Goal: Task Accomplishment & Management: Complete application form

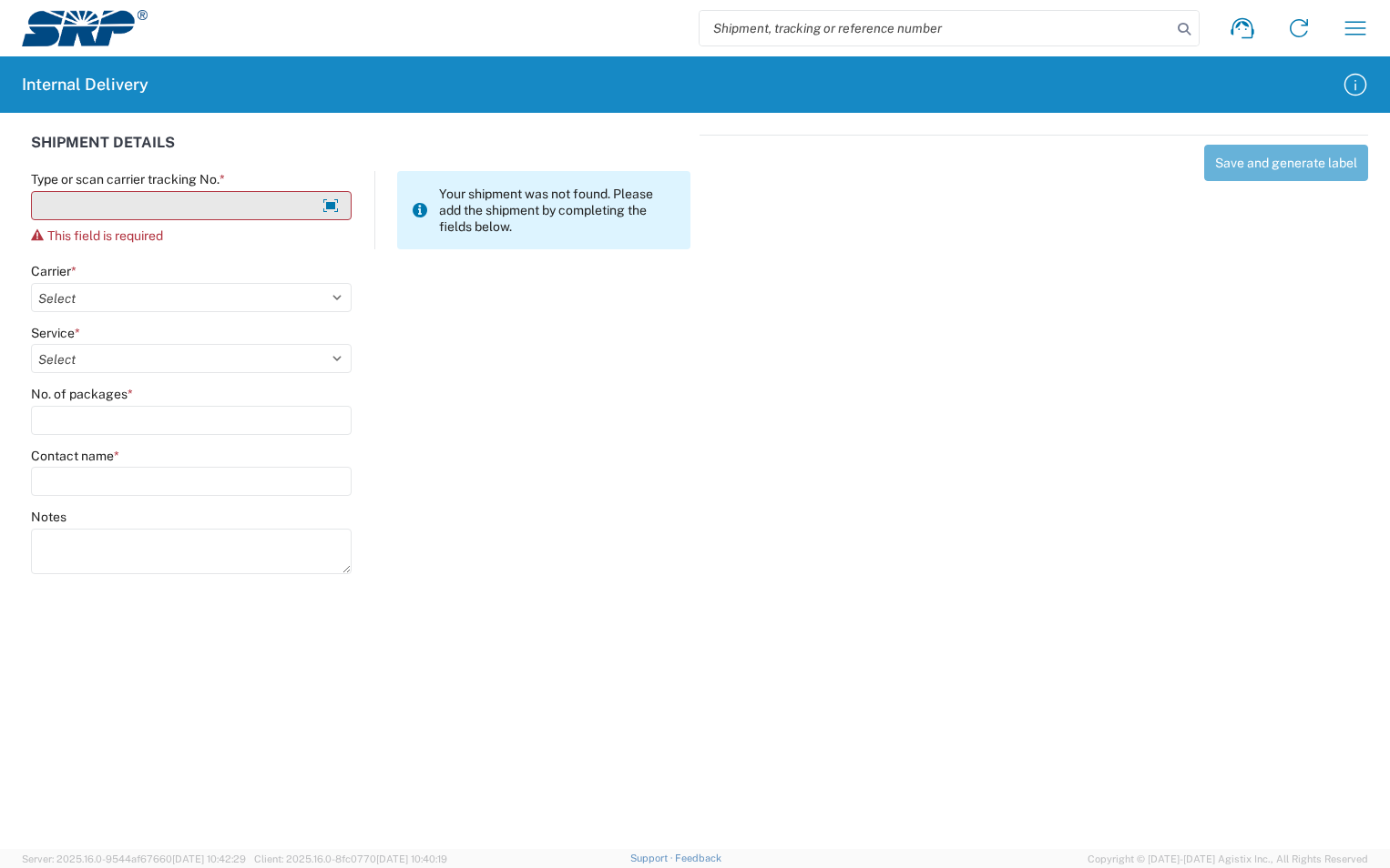
click at [237, 210] on input "Type or scan carrier tracking No. *" at bounding box center [191, 205] width 321 height 30
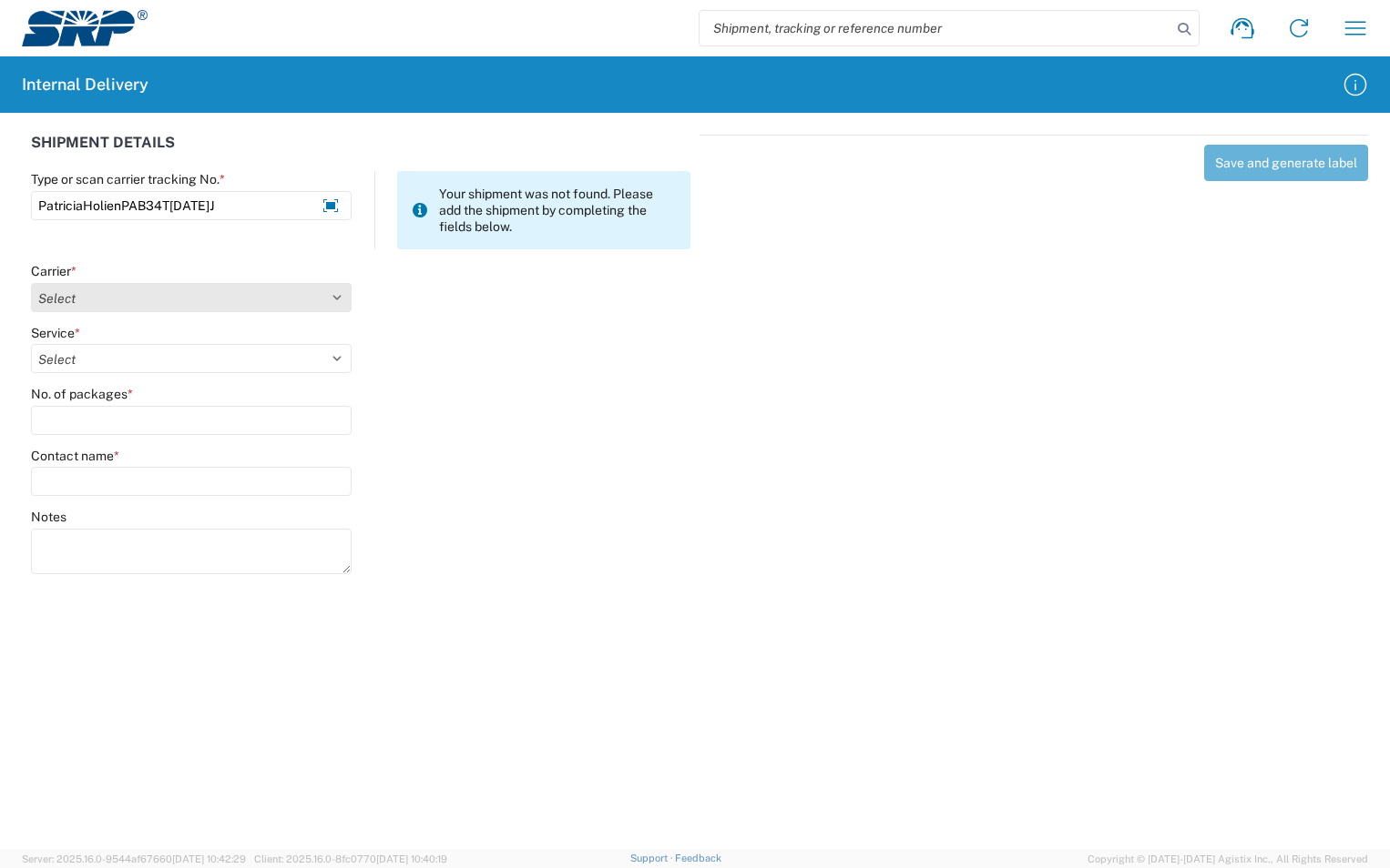
type input "PatriciaHolienPAB34T[DATE]J"
click at [337, 291] on select "Select Amazon Logistics ATI Trucking BC Dimerco Logistics Empire Southwest FedE…" at bounding box center [191, 297] width 321 height 30
select select "18713"
click at [31, 283] on select "Select Amazon Logistics ATI Trucking BC Dimerco Logistics Empire Southwest FedE…" at bounding box center [191, 297] width 321 height 30
type input "PatriciaHolienPAB34T[DATE]J"
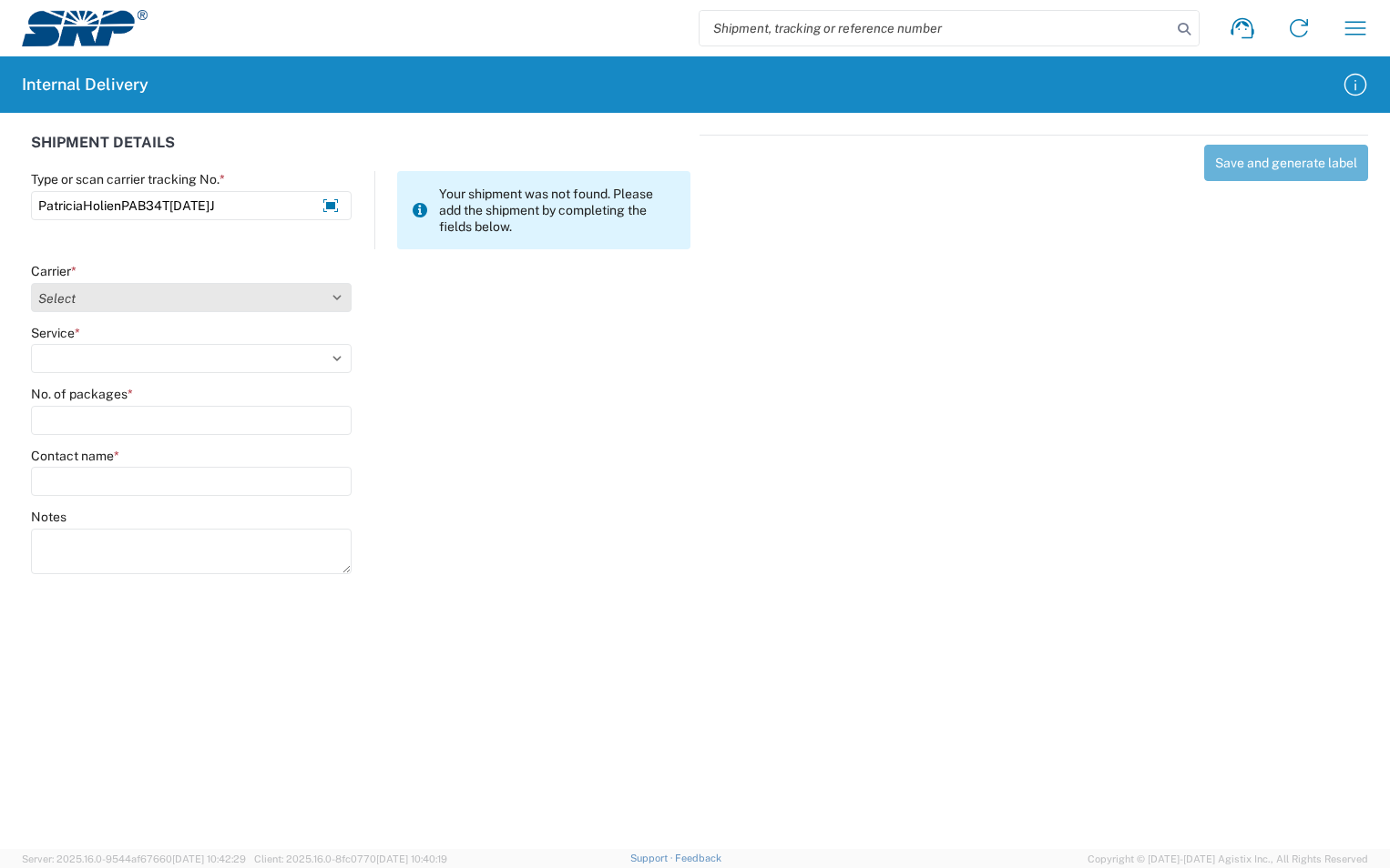
click at [347, 304] on select "Select Amazon Logistics ATI Trucking BC Dimerco Logistics Empire Southwest FedE…" at bounding box center [191, 297] width 321 height 30
select select "18713"
click at [31, 283] on select "Select Amazon Logistics ATI Trucking BC Dimerco Logistics Empire Southwest FedE…" at bounding box center [191, 297] width 321 height 30
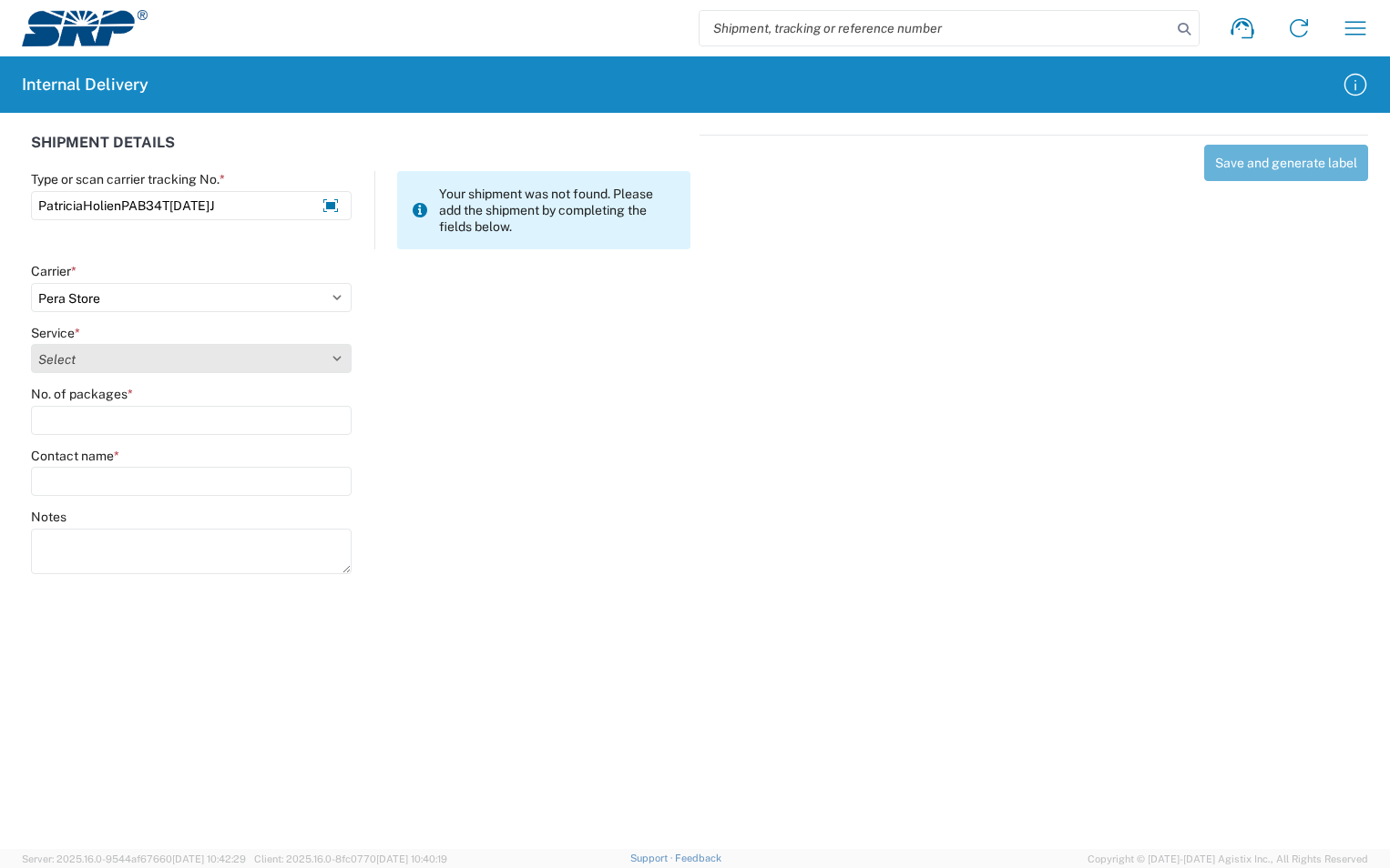
click at [149, 365] on select "Select Ground Inter-Office" at bounding box center [191, 358] width 321 height 30
select select "35763"
click at [31, 344] on select "Select Ground Inter-Office" at bounding box center [191, 358] width 321 height 30
click at [112, 423] on input "No. of packages *" at bounding box center [191, 420] width 321 height 30
type input "1"
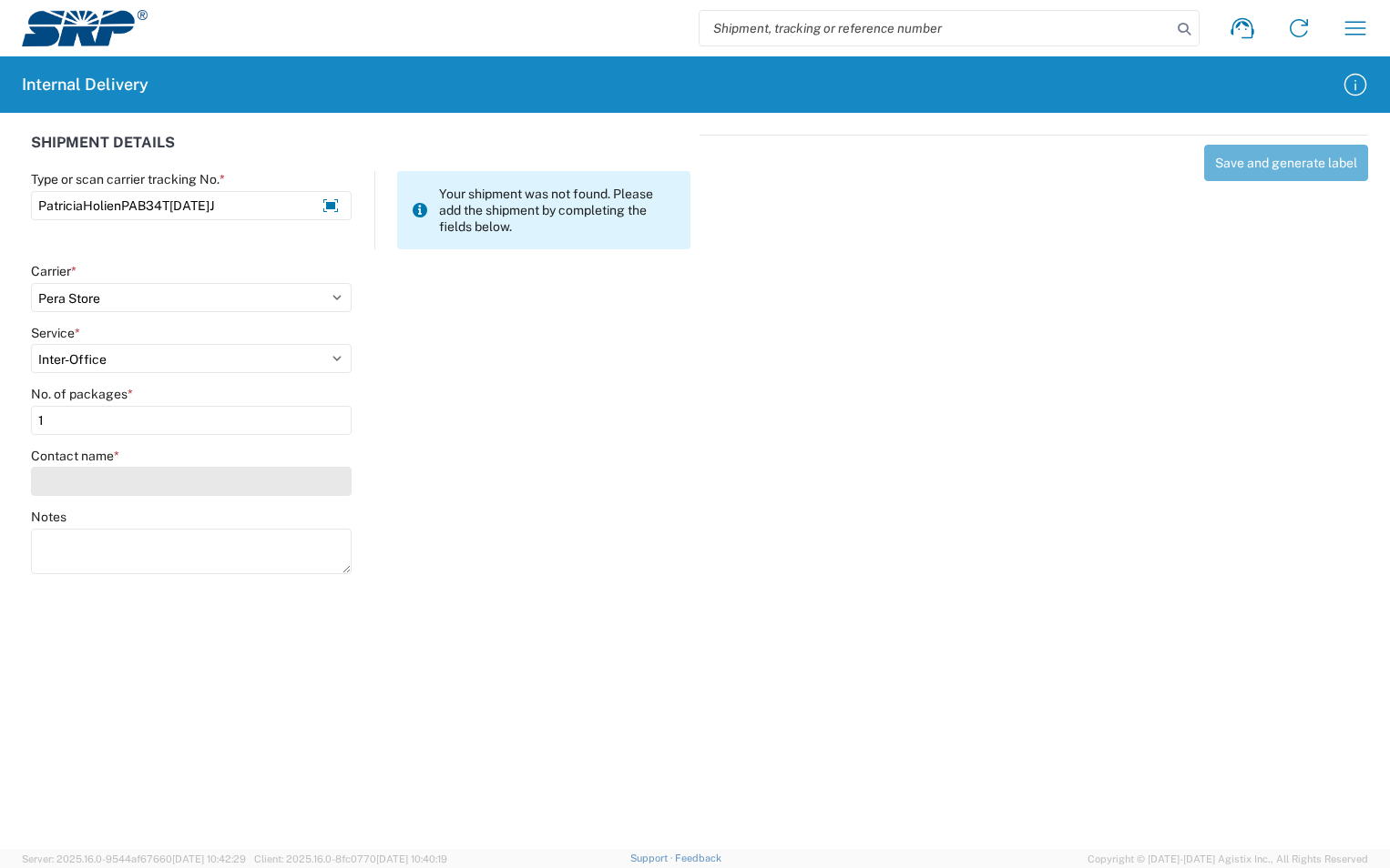
click at [120, 492] on input "Contact name *" at bounding box center [191, 481] width 321 height 30
type input "Patricia Holien"
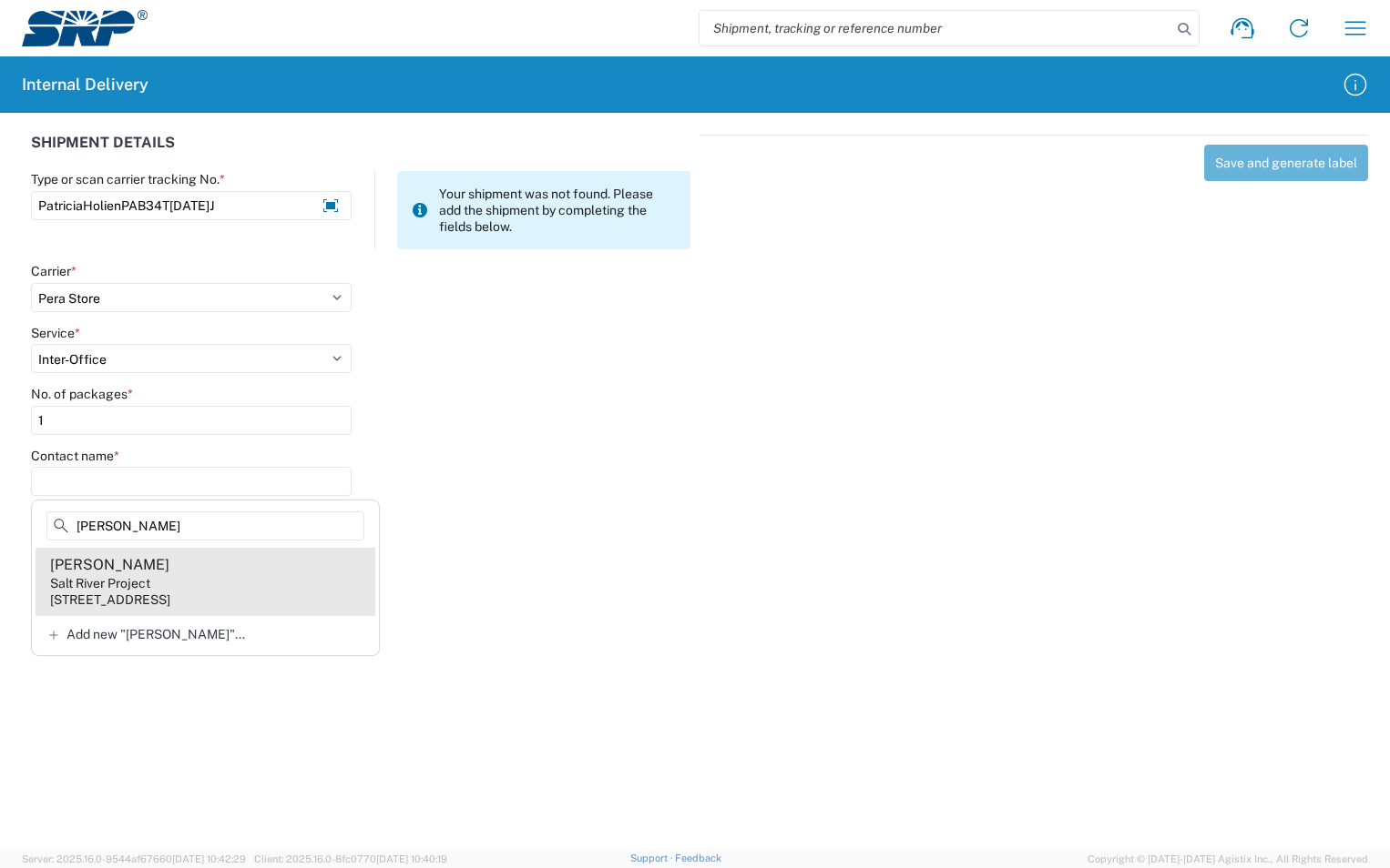
click at [170, 604] on div "1500 N Mill Ave, PAB34T, Tempe, AZ, 85281, US" at bounding box center [110, 600] width 120 height 16
type input "Patricia Holien"
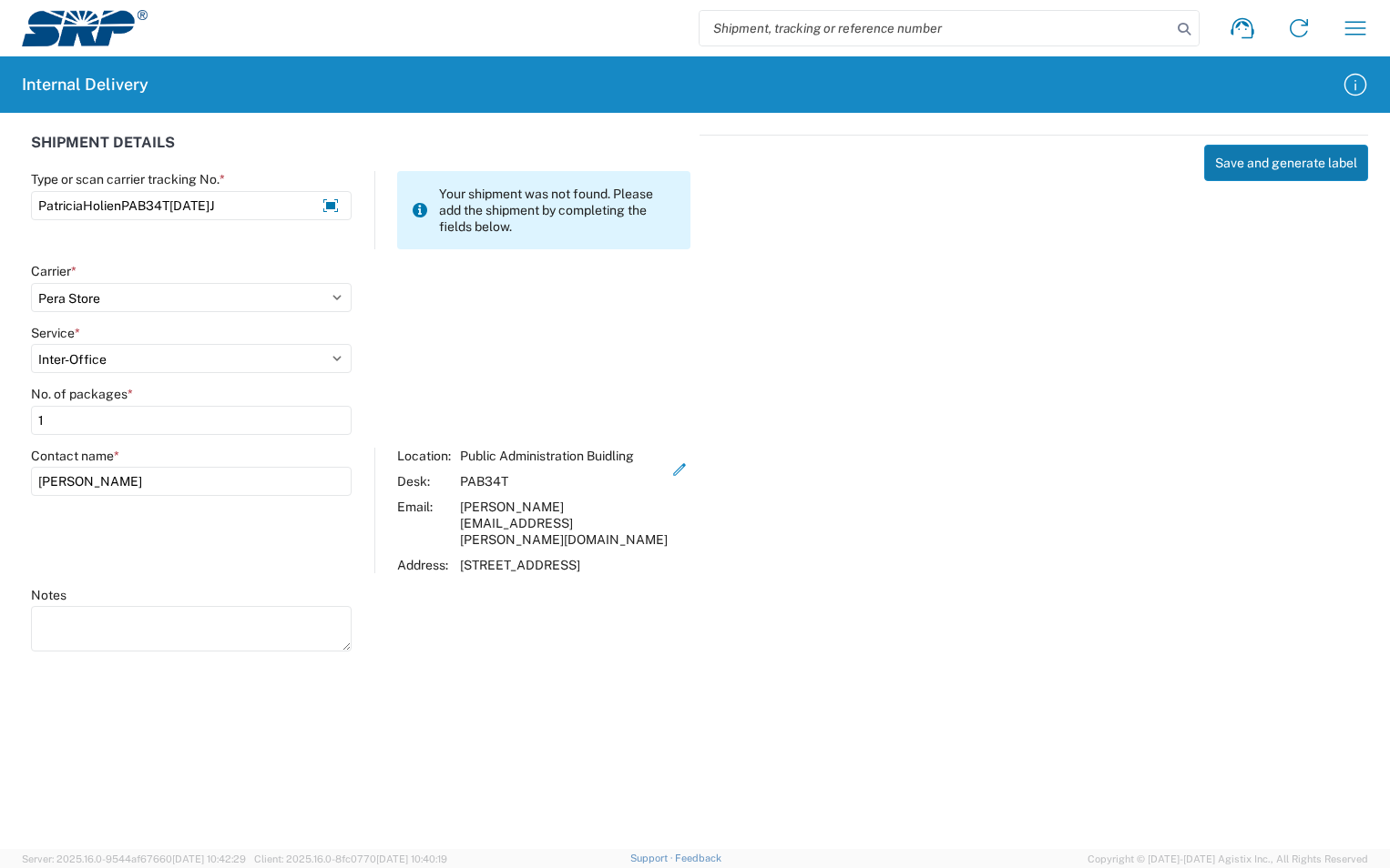
click at [1310, 162] on button "Save and generate label" at bounding box center [1286, 163] width 164 height 36
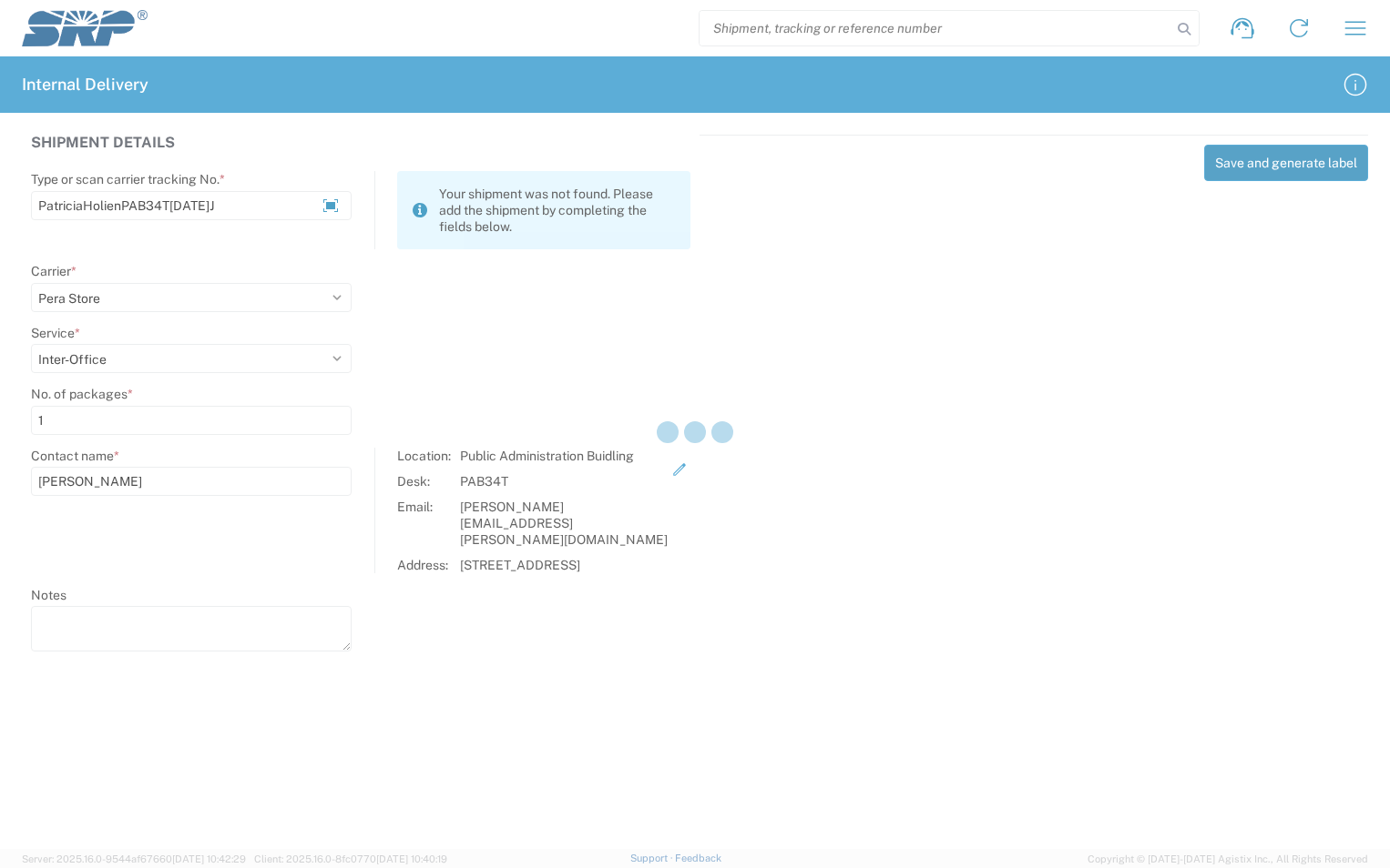
select select
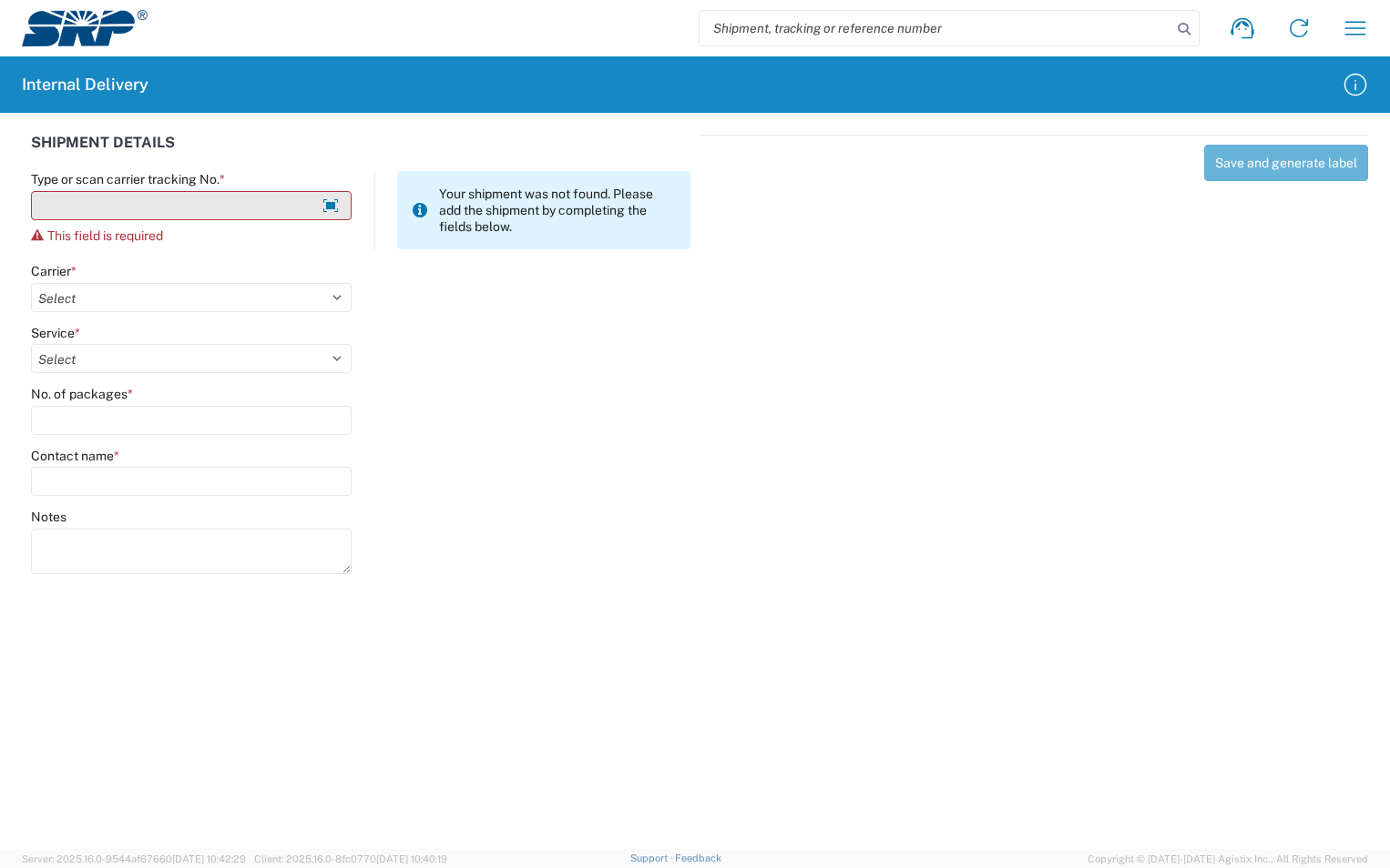
click at [77, 209] on input "Type or scan carrier tracking No. *" at bounding box center [191, 205] width 321 height 30
type input "D"
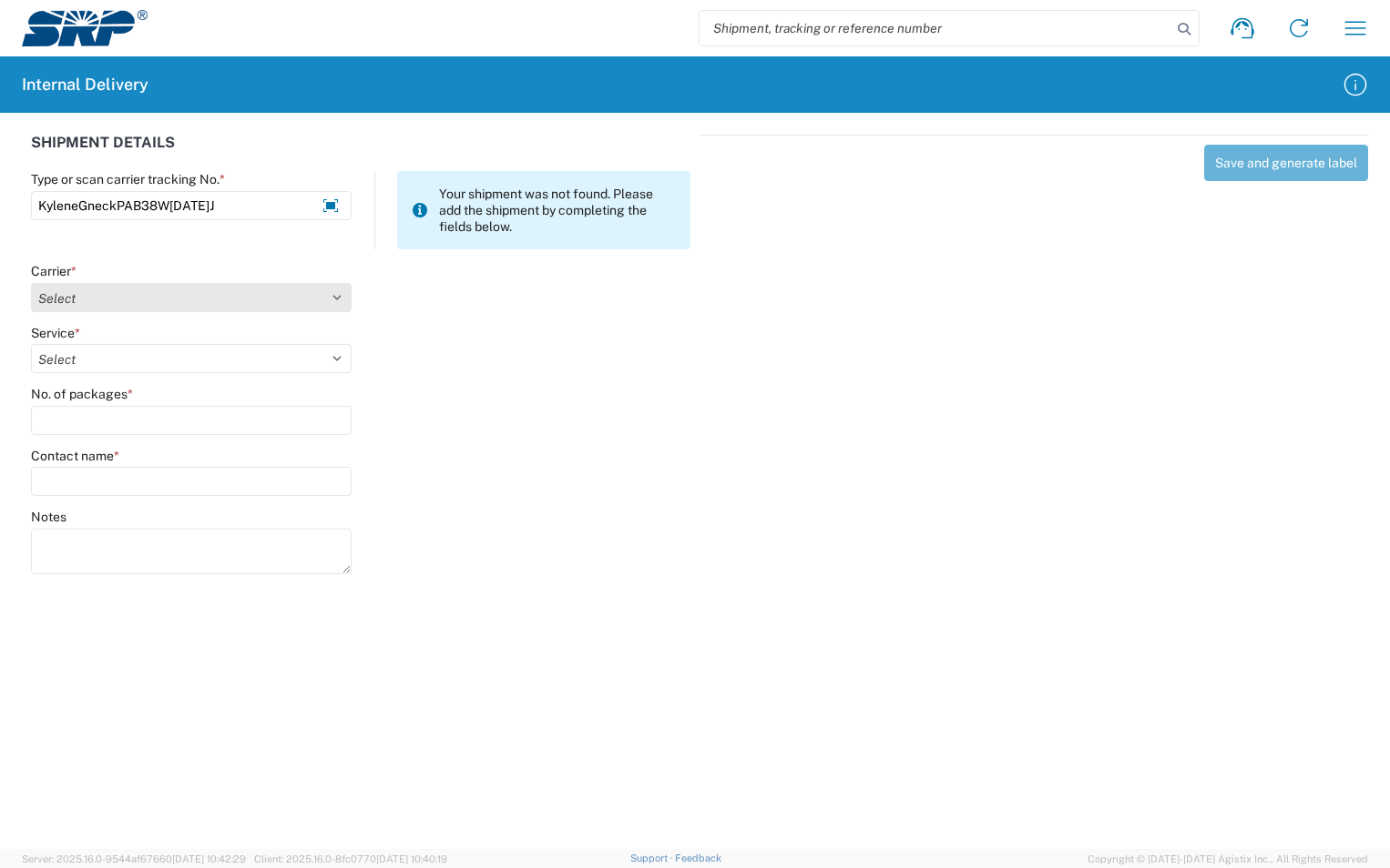
type input "KyleneGneckPAB38W13AUG2025J"
click at [335, 302] on select "Select Amazon Logistics ATI Trucking BC Dimerco Logistics Empire Southwest FedE…" at bounding box center [191, 297] width 321 height 30
select select "18713"
click at [31, 283] on select "Select Amazon Logistics ATI Trucking BC Dimerco Logistics Empire Southwest FedE…" at bounding box center [191, 297] width 321 height 30
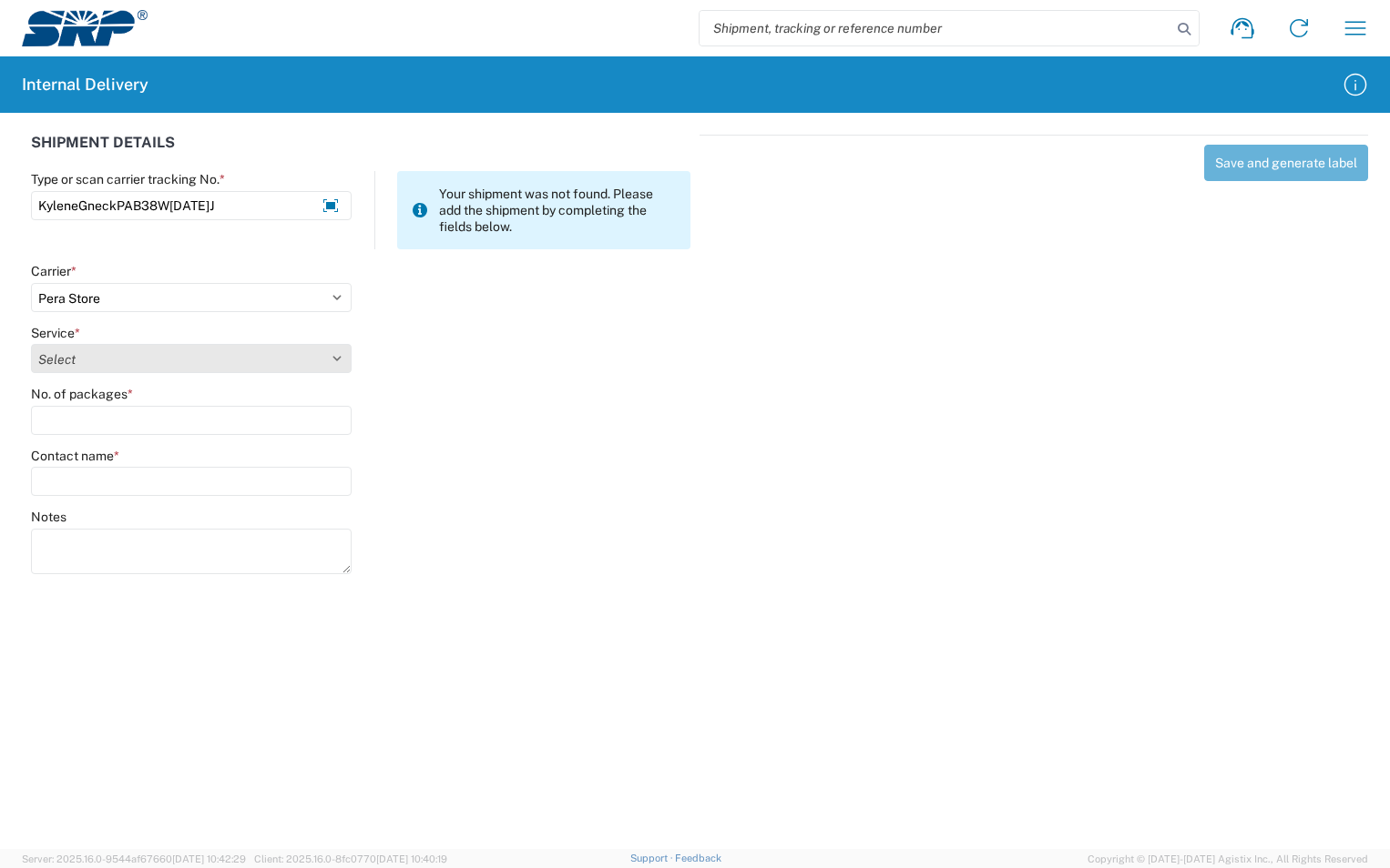
click at [96, 360] on select "Select Ground Inter-Office" at bounding box center [191, 358] width 321 height 30
select select "35763"
click at [31, 344] on select "Select Ground Inter-Office" at bounding box center [191, 358] width 321 height 30
click at [81, 412] on input "No. of packages *" at bounding box center [191, 420] width 321 height 30
type input "1"
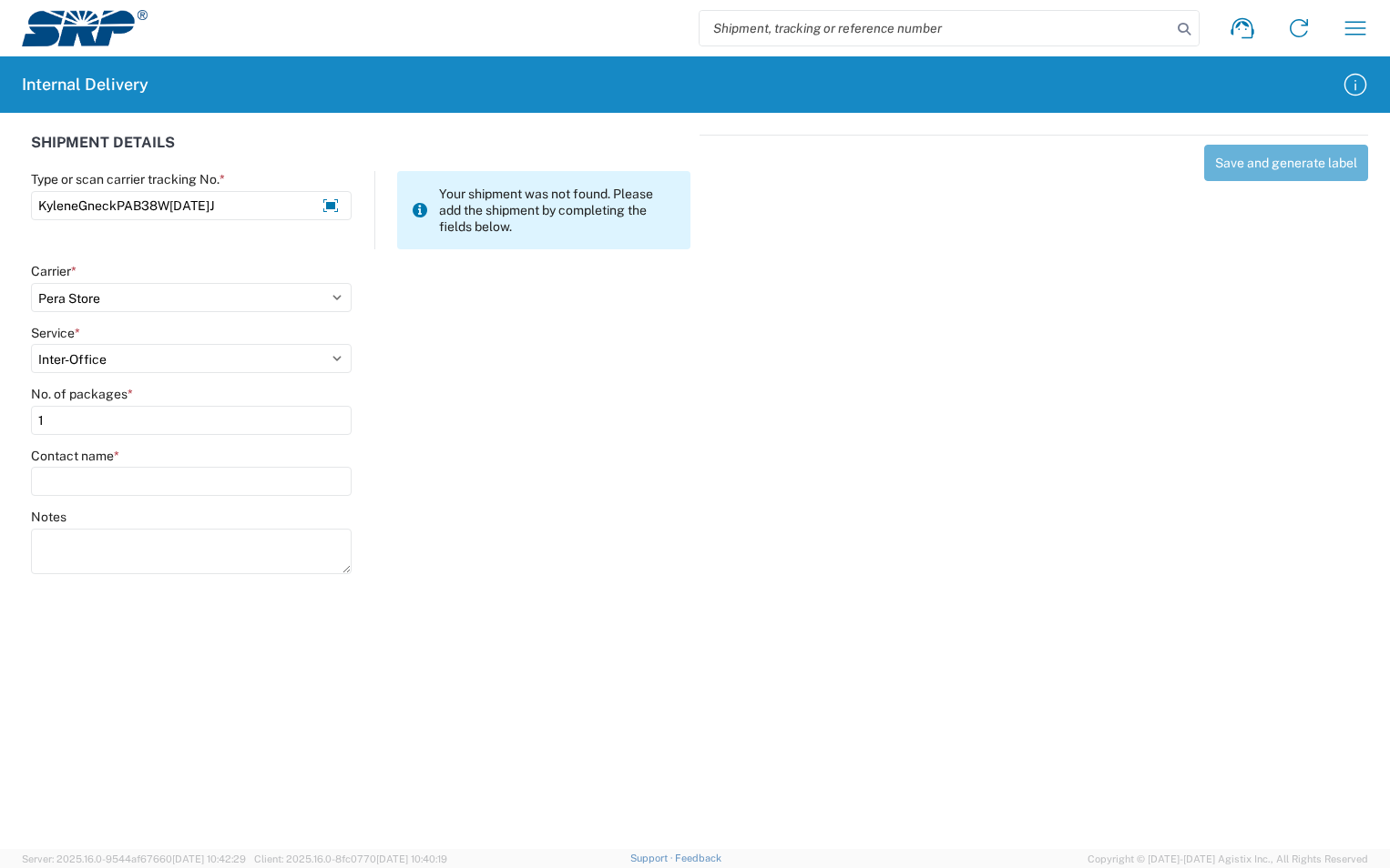
click at [96, 463] on label "Contact name *" at bounding box center [75, 455] width 88 height 16
click at [96, 467] on input "Contact name *" at bounding box center [191, 481] width 321 height 30
type input "Kylene Gneck"
drag, startPoint x: 139, startPoint y: 480, endPoint x: -4, endPoint y: 480, distance: 143.0
click at [0, 480] on html "Shipment request Shipment tracking Internal delivery Transit update My profile …" at bounding box center [695, 434] width 1390 height 868
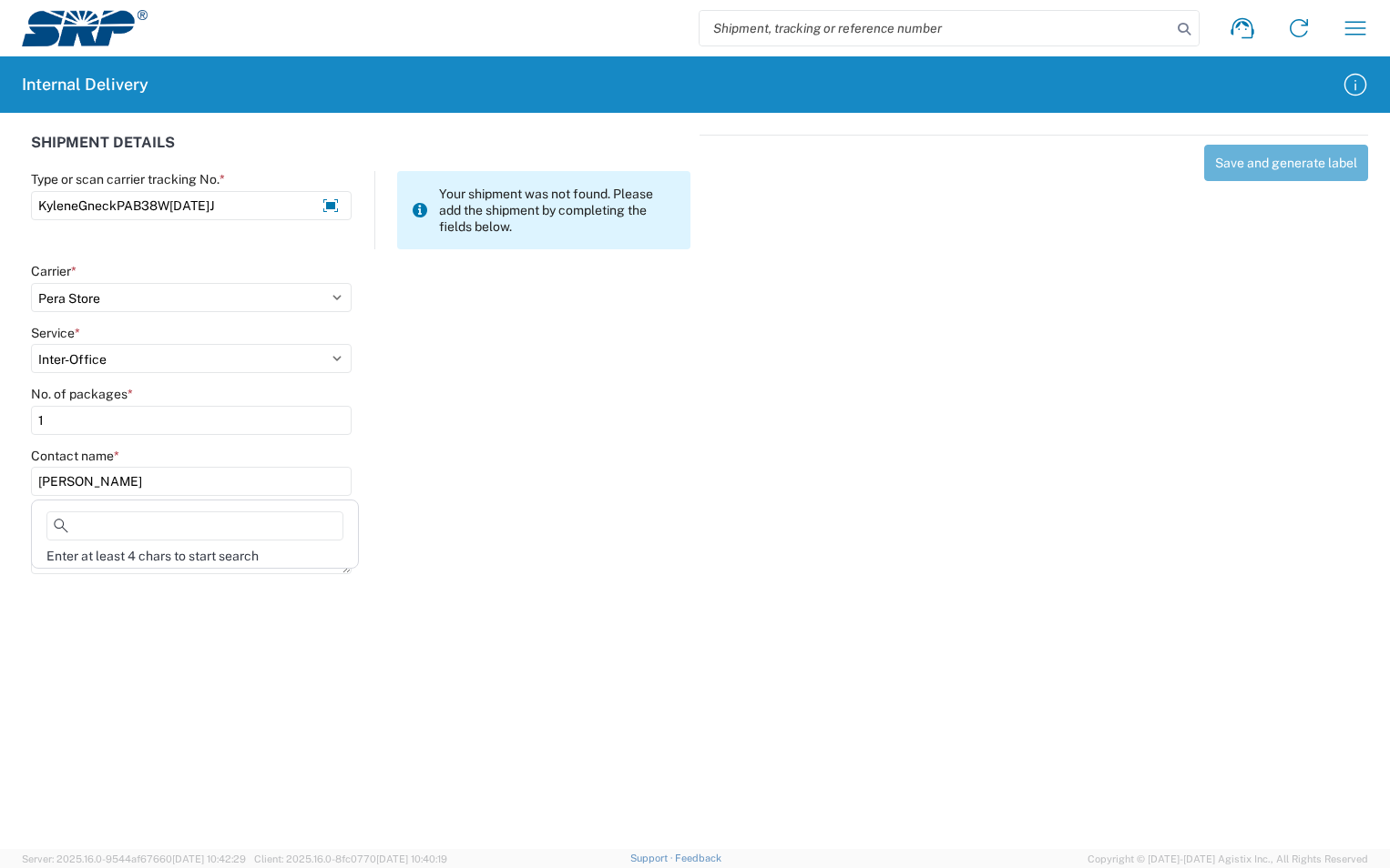
drag, startPoint x: 125, startPoint y: 481, endPoint x: -2, endPoint y: 478, distance: 127.0
click at [0, 478] on html "Shipment request Shipment tracking Internal delivery Transit update My profile …" at bounding box center [695, 434] width 1390 height 868
click at [136, 479] on input "Kylene Gneck" at bounding box center [191, 481] width 321 height 30
type input "Gneck"
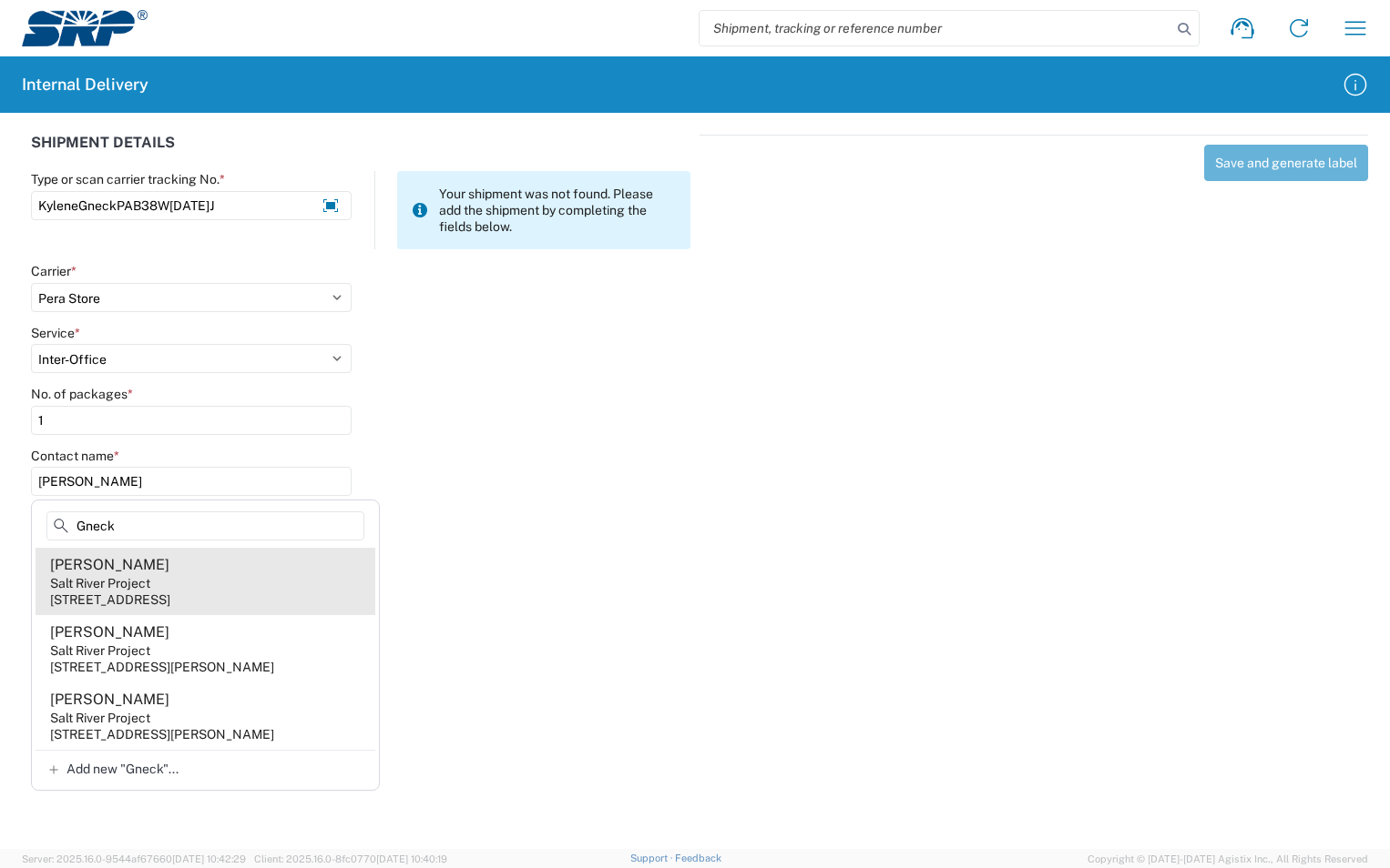
click at [174, 576] on agx-address-suggestion-item "Kylene Gneck Salt River Project 1500 N Mill Ave, PAB38W, Tempe, AZ, 85281, US" at bounding box center [205, 582] width 340 height 68
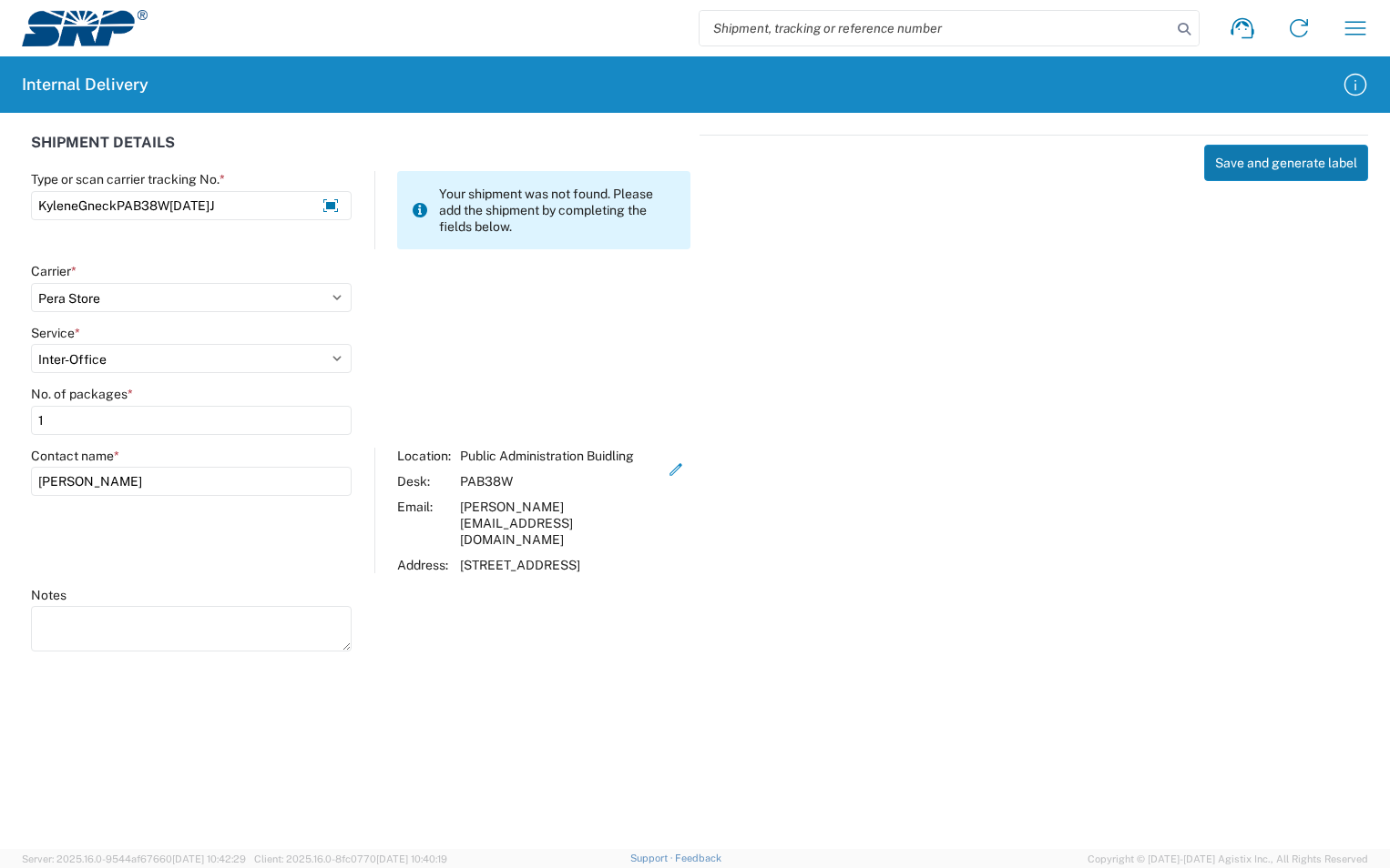
click at [1320, 161] on button "Save and generate label" at bounding box center [1286, 163] width 164 height 36
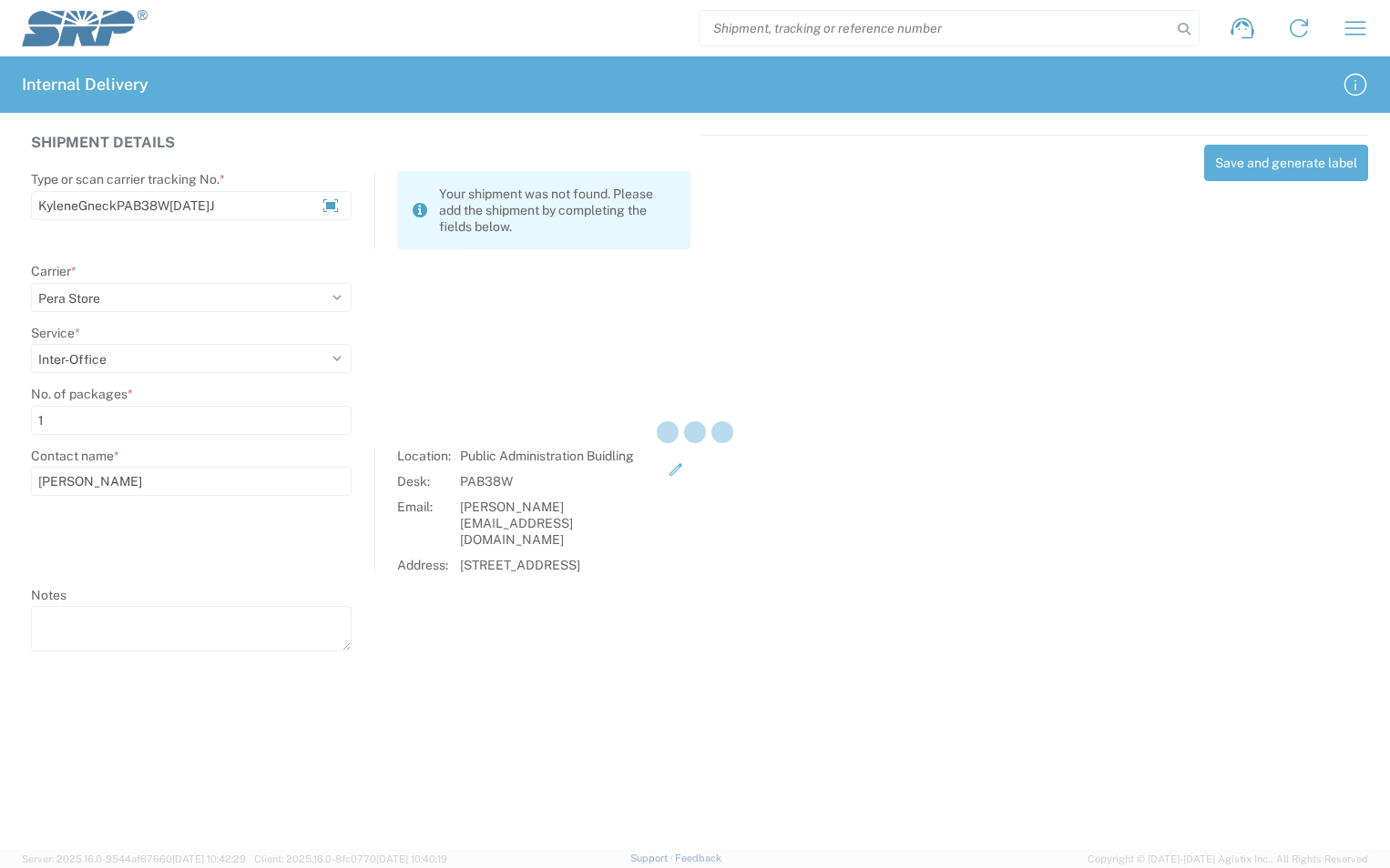
select select
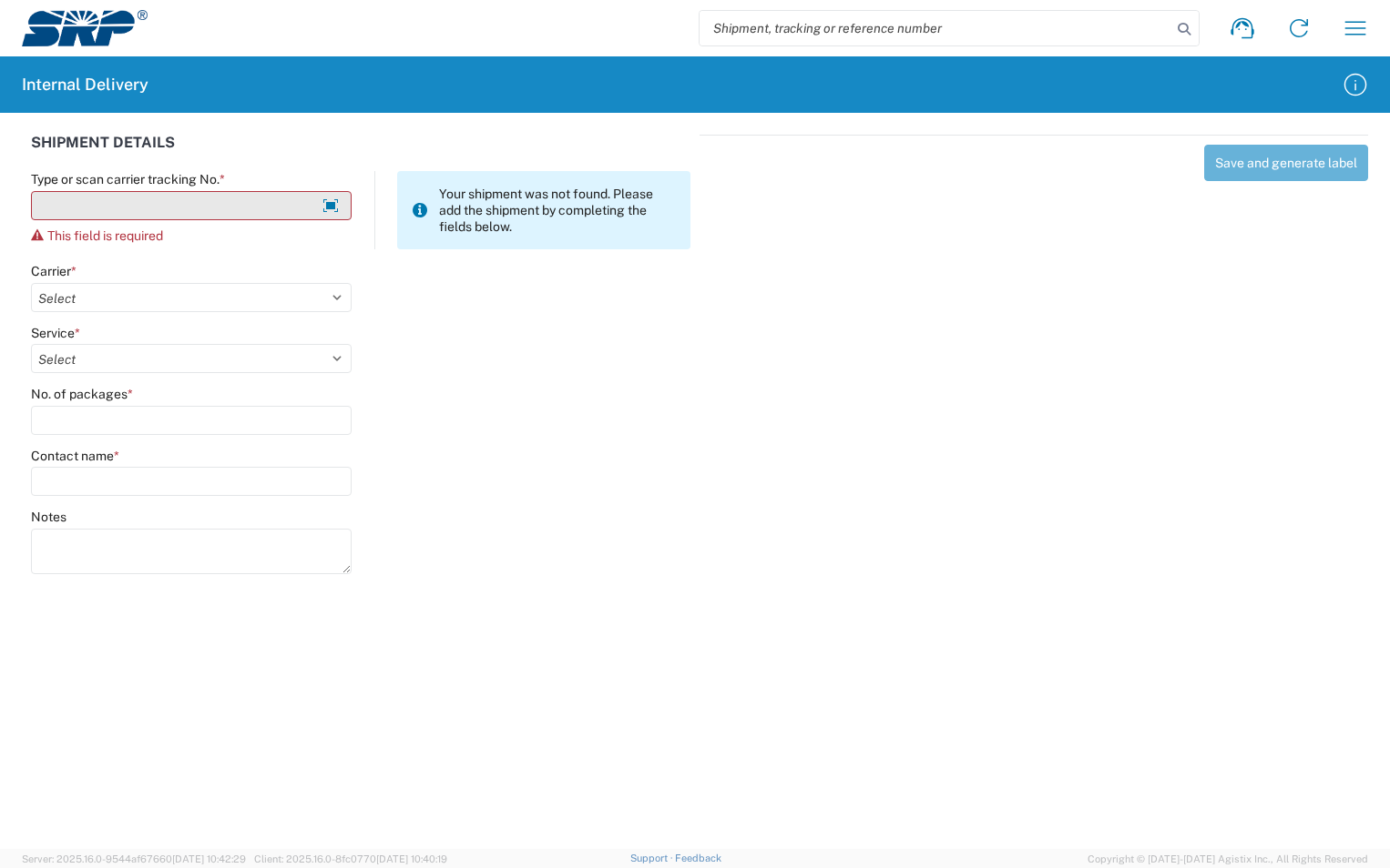
click at [86, 216] on input "Type or scan carrier tracking No. *" at bounding box center [191, 205] width 321 height 30
type input "D"
